Goal: Book appointment/travel/reservation

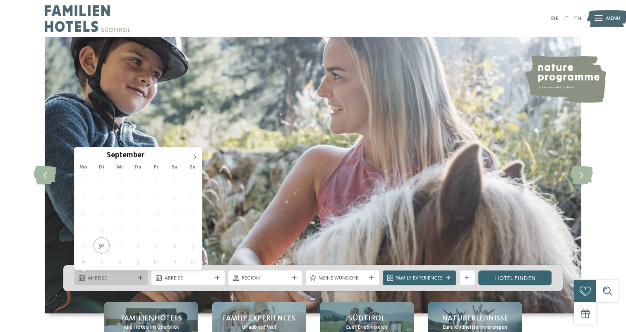
click at [124, 276] on span "Anreise" at bounding box center [111, 278] width 47 height 7
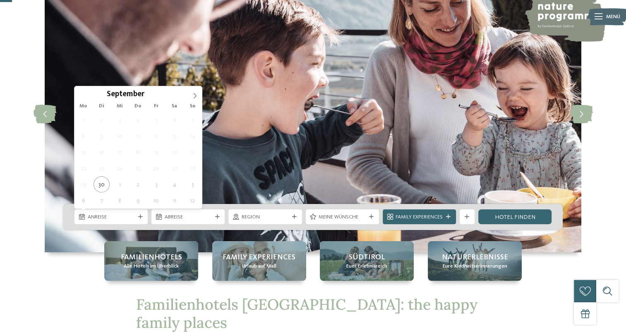
scroll to position [60, 0]
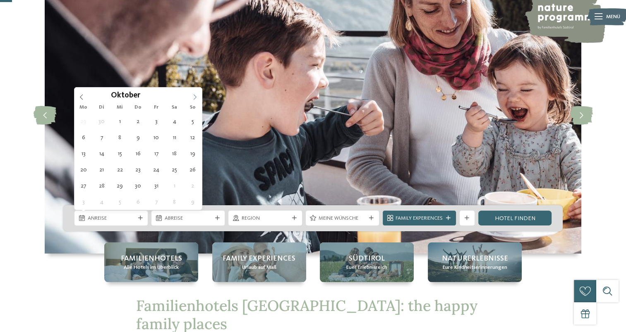
click at [195, 94] on icon at bounding box center [195, 97] width 6 height 6
type div "[DATE]"
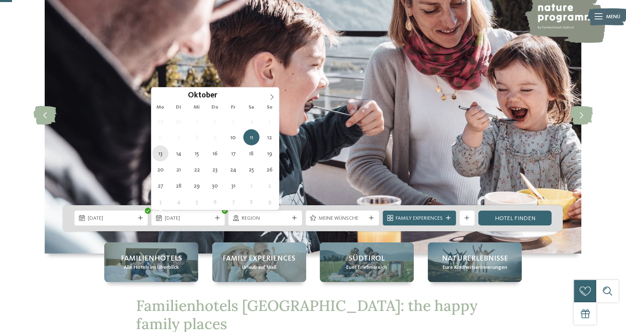
type div "[DATE]"
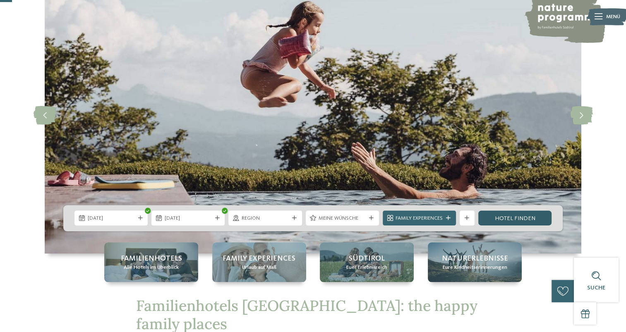
click at [498, 215] on link "Hotel finden" at bounding box center [514, 218] width 73 height 15
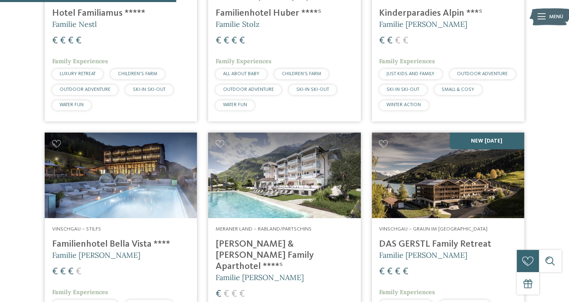
scroll to position [653, 0]
